Goal: Information Seeking & Learning: Check status

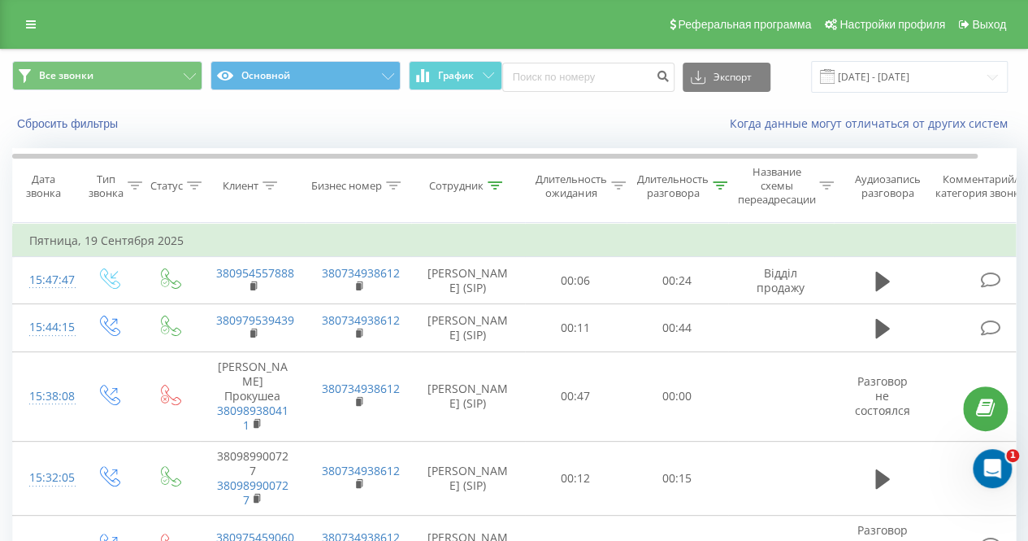
click at [867, 93] on div "Все звонки Основной График Экспорт .csv .xls .xlsx [DATE] - [DATE]" at bounding box center [514, 77] width 1027 height 54
click at [867, 80] on input "[DATE] - [DATE]" at bounding box center [909, 77] width 197 height 32
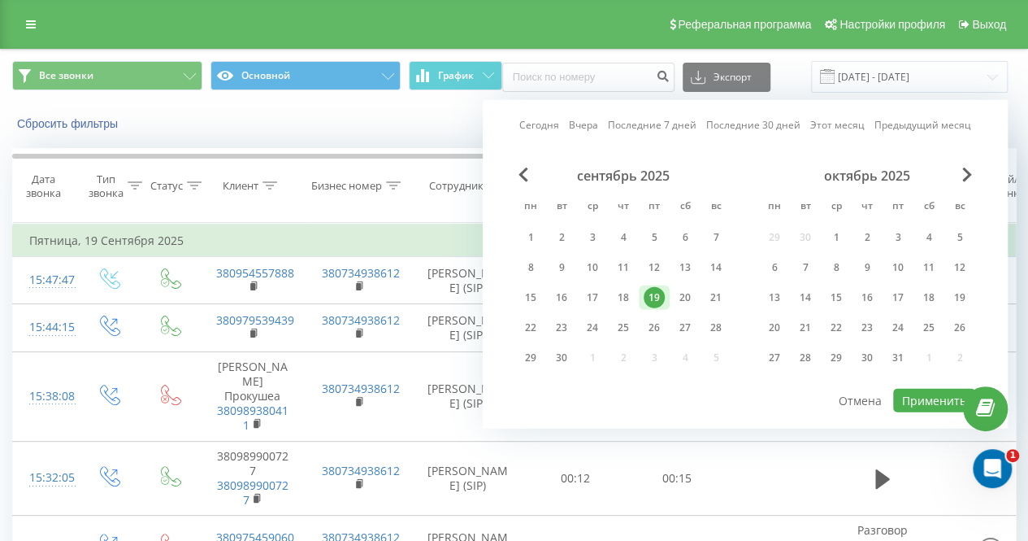
click at [649, 293] on div "19" at bounding box center [654, 297] width 21 height 21
click at [440, 167] on th "Сотрудник" at bounding box center [468, 186] width 114 height 74
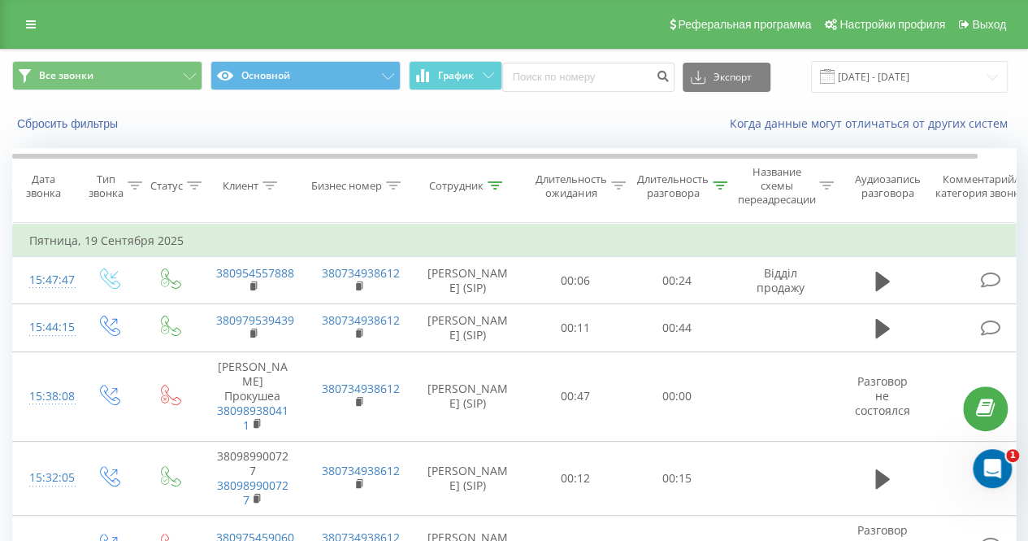
click at [489, 185] on icon at bounding box center [495, 185] width 15 height 8
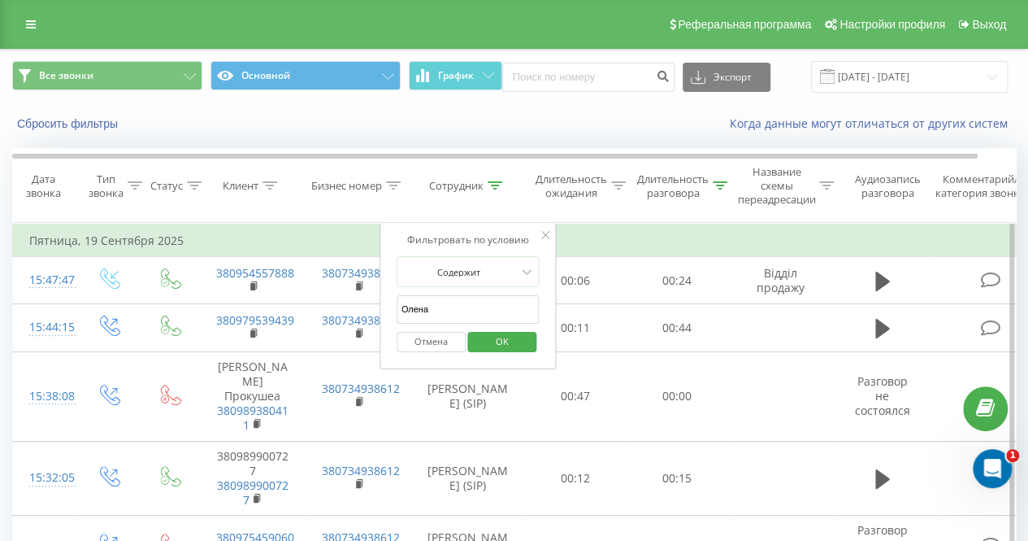
click at [465, 291] on form "Содержит [PERSON_NAME] Отмена OK" at bounding box center [468, 308] width 143 height 104
click at [463, 295] on input "Олена" at bounding box center [468, 309] width 143 height 28
type input "[PERSON_NAME]"
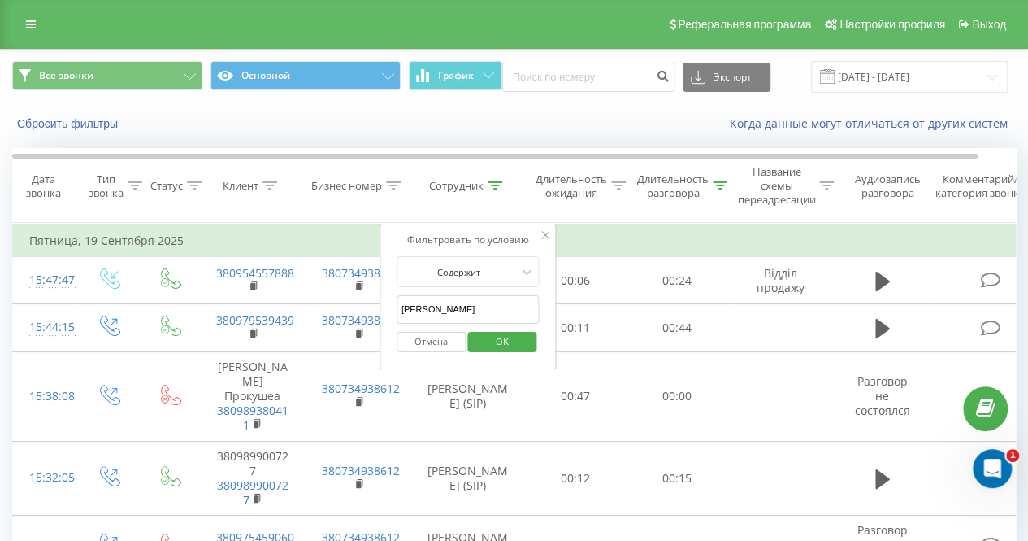
click at [502, 337] on span "OK" at bounding box center [503, 340] width 46 height 25
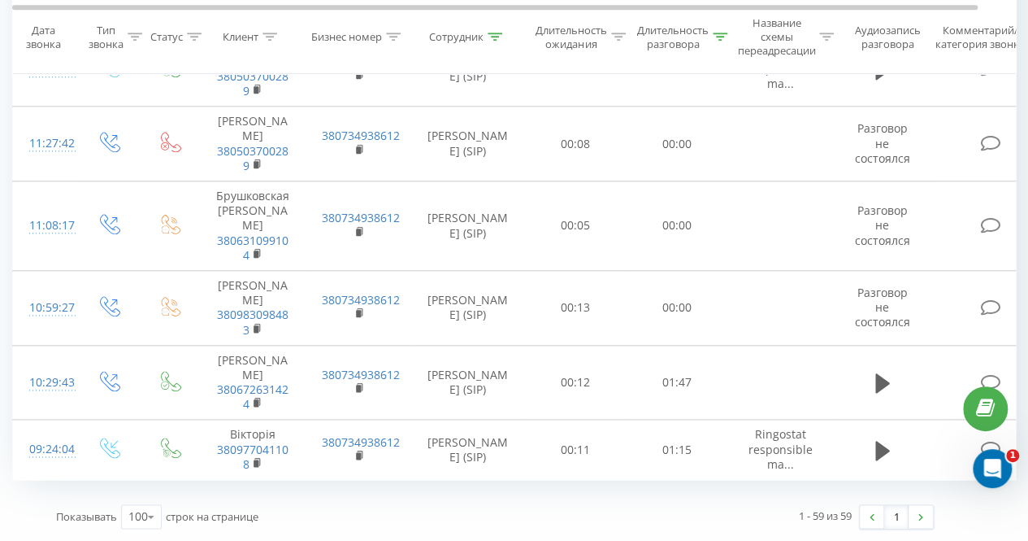
scroll to position [4177, 0]
